Goal: Task Accomplishment & Management: Use online tool/utility

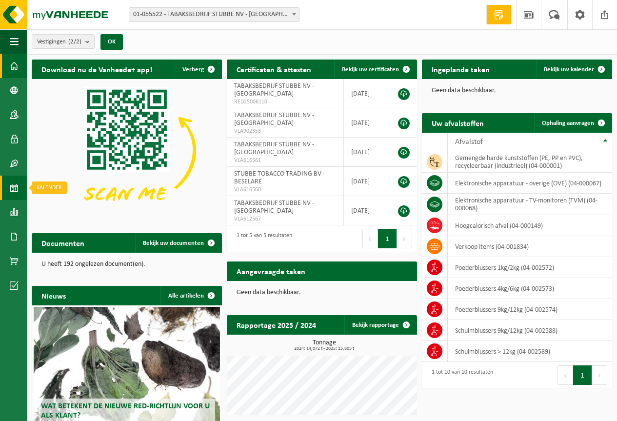
click at [14, 184] on span at bounding box center [14, 187] width 9 height 24
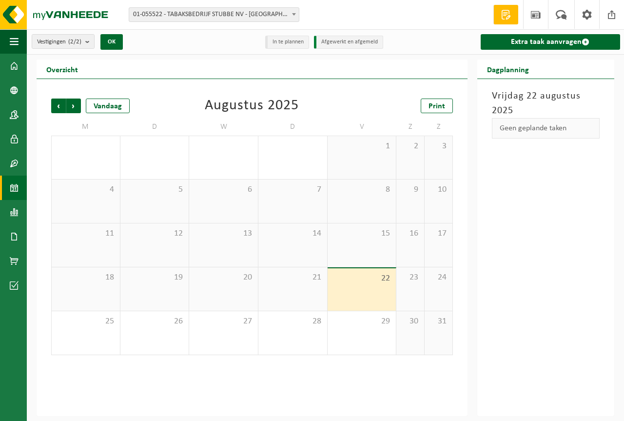
click at [374, 277] on span "22" at bounding box center [361, 278] width 59 height 11
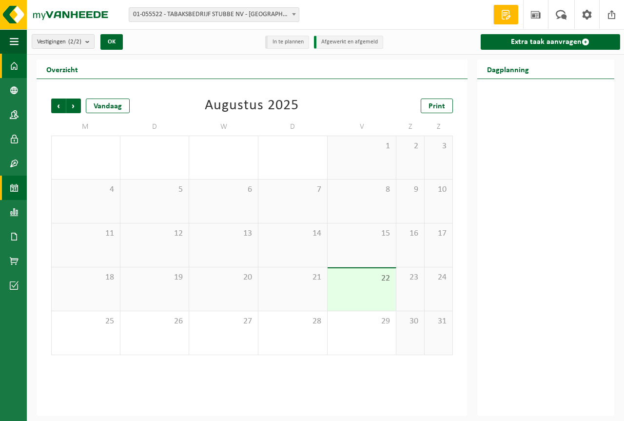
click at [14, 66] on span at bounding box center [14, 66] width 9 height 24
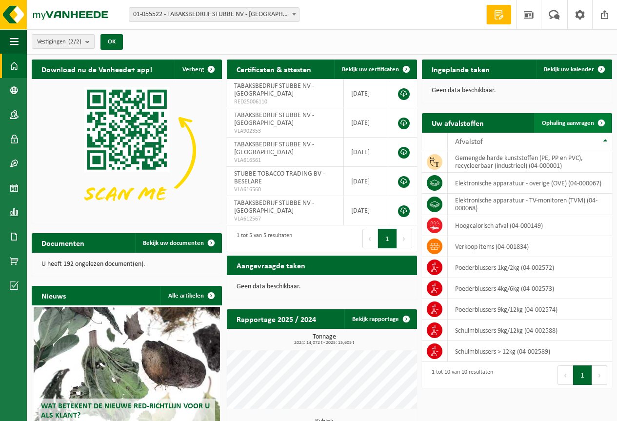
click at [571, 125] on span "Ophaling aanvragen" at bounding box center [568, 123] width 52 height 6
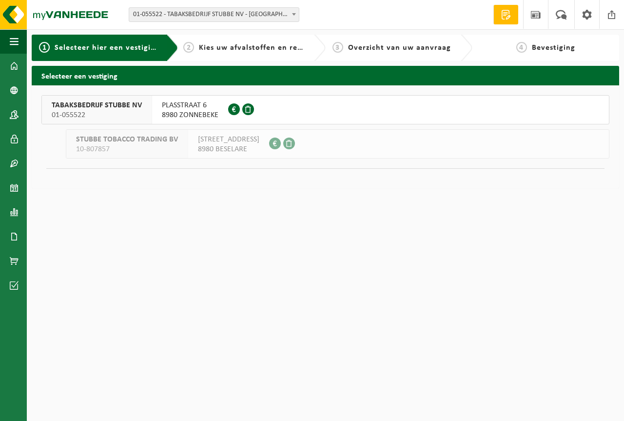
click at [202, 107] on span "PLASSTRAAT 6" at bounding box center [190, 105] width 57 height 10
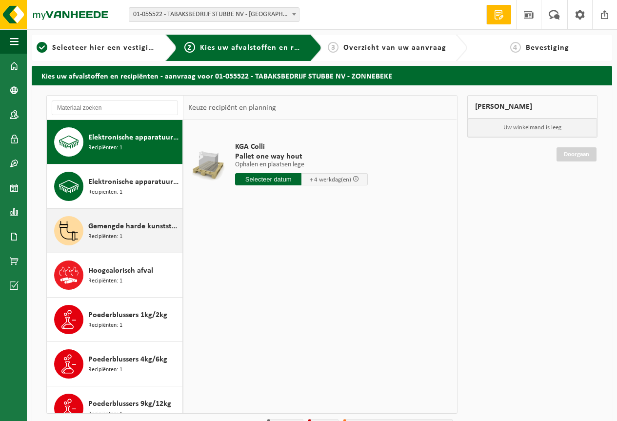
click at [107, 232] on span "Recipiënten: 1" at bounding box center [105, 236] width 34 height 9
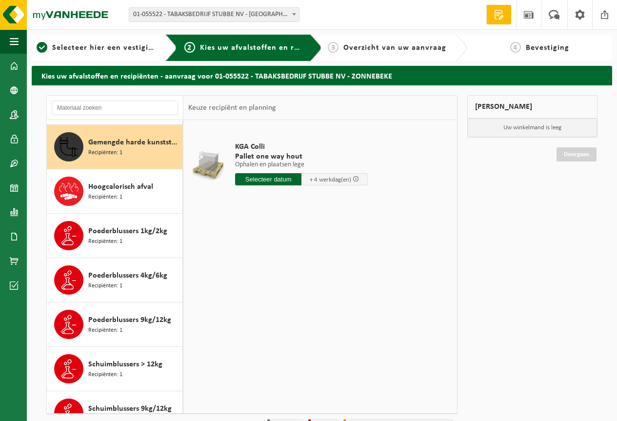
scroll to position [89, 0]
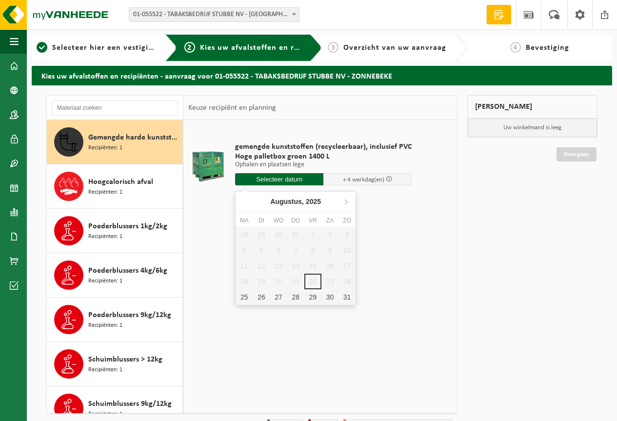
click at [300, 181] on input "text" at bounding box center [279, 179] width 88 height 12
click at [241, 293] on div "25" at bounding box center [243, 297] width 17 height 16
type input "Van 2025-08-25"
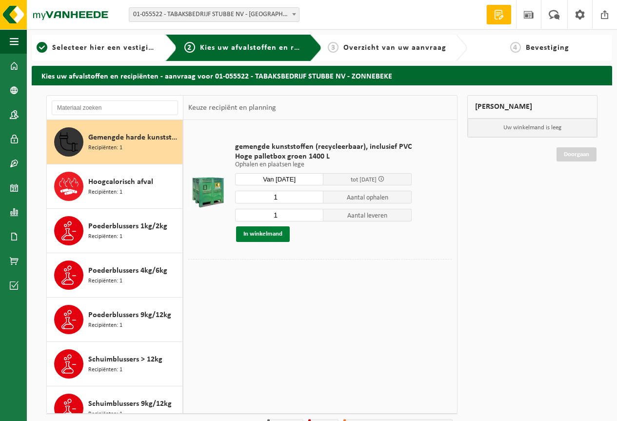
click at [281, 234] on button "In winkelmand" at bounding box center [263, 234] width 54 height 16
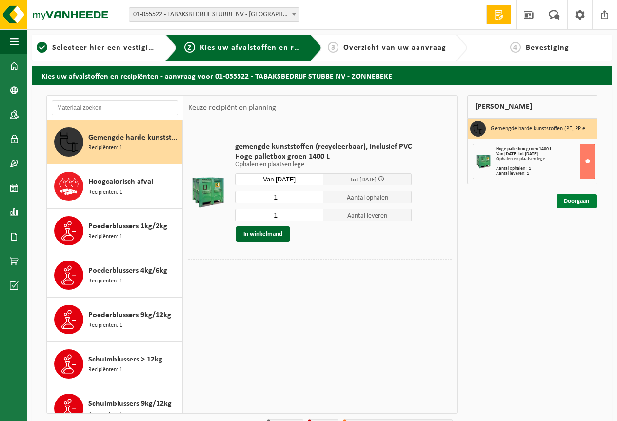
click at [571, 202] on link "Doorgaan" at bounding box center [576, 201] width 40 height 14
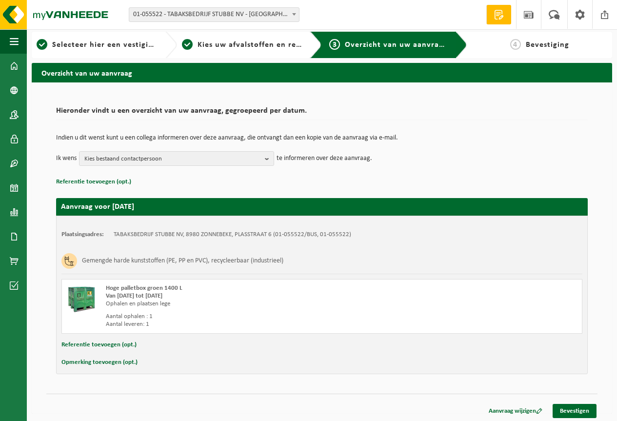
scroll to position [5, 0]
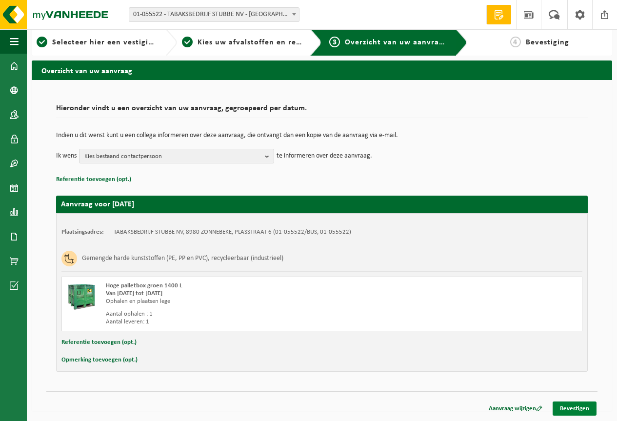
click at [574, 408] on link "Bevestigen" at bounding box center [574, 408] width 44 height 14
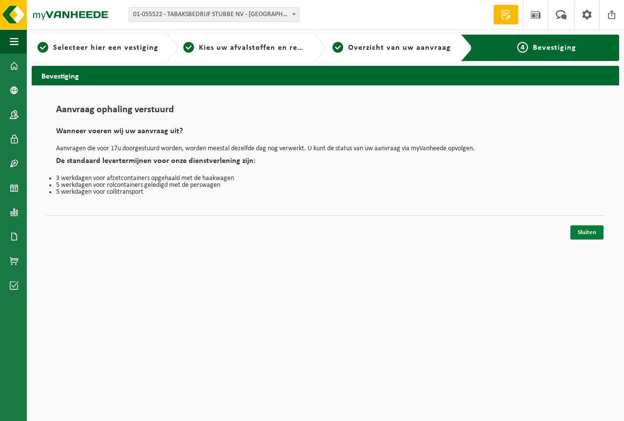
click at [593, 233] on link "Sluiten" at bounding box center [586, 232] width 33 height 14
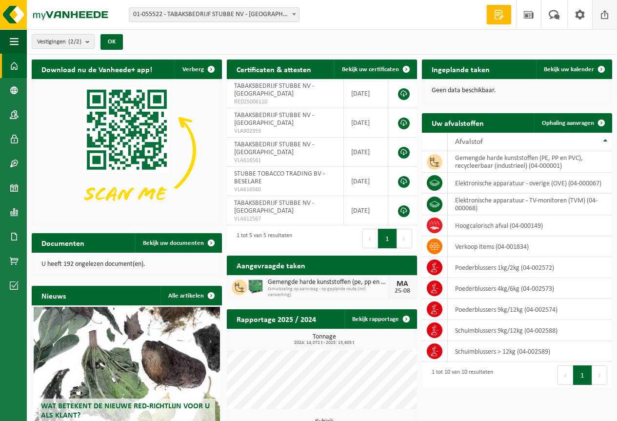
click at [603, 19] on span at bounding box center [604, 14] width 15 height 29
